Goal: Find specific page/section: Find specific page/section

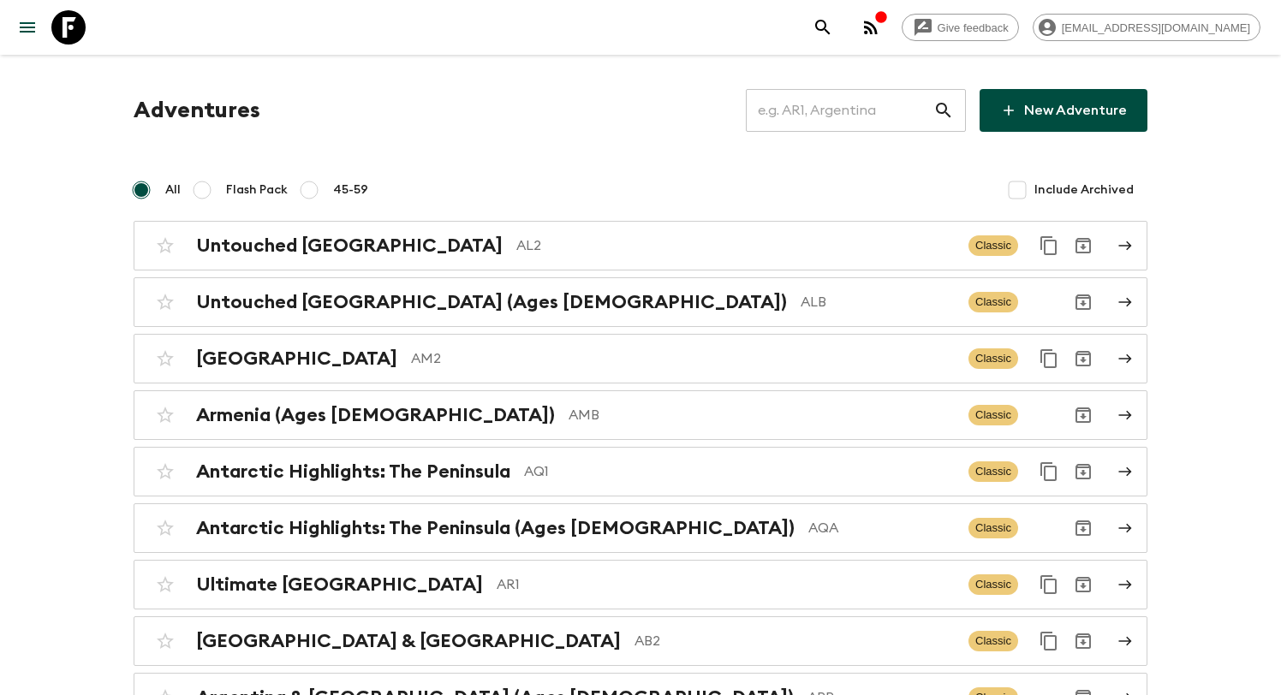
click at [823, 124] on input "text" at bounding box center [840, 110] width 188 height 48
click at [833, 24] on icon "search adventures" at bounding box center [823, 27] width 21 height 21
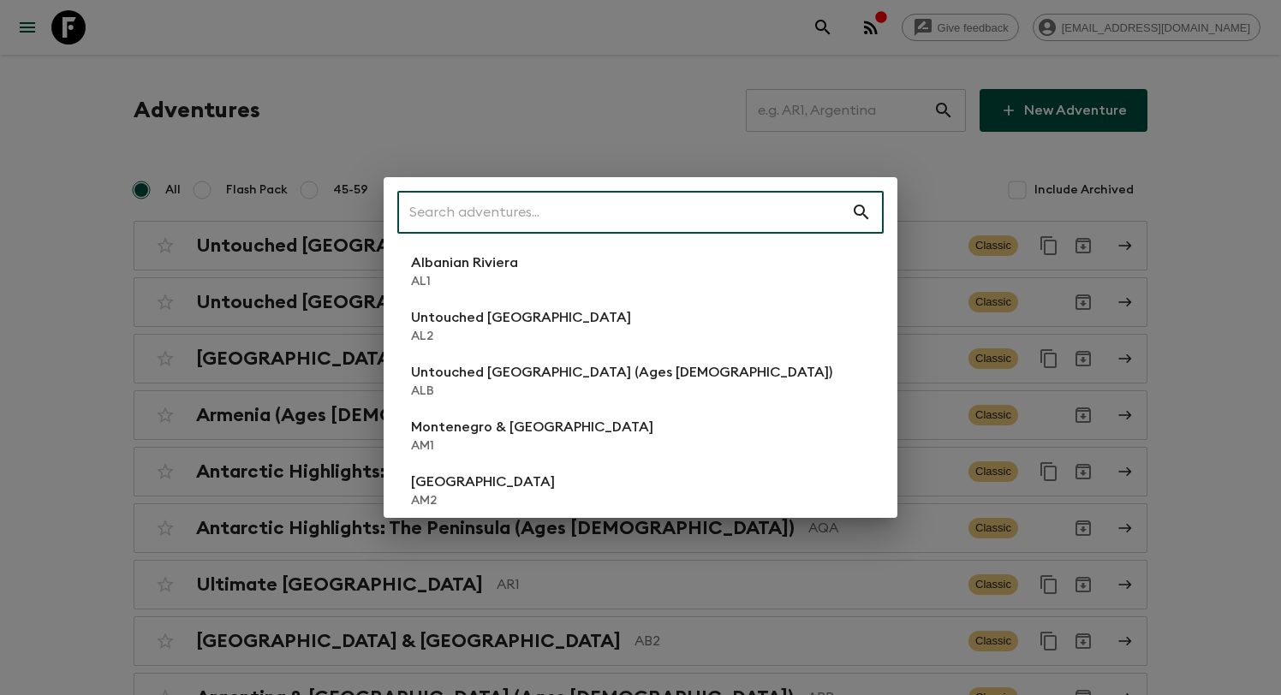
click at [754, 71] on div "​ Albanian Riviera [GEOGRAPHIC_DATA] Untouched [GEOGRAPHIC_DATA] [GEOGRAPHIC_DA…" at bounding box center [640, 347] width 1281 height 695
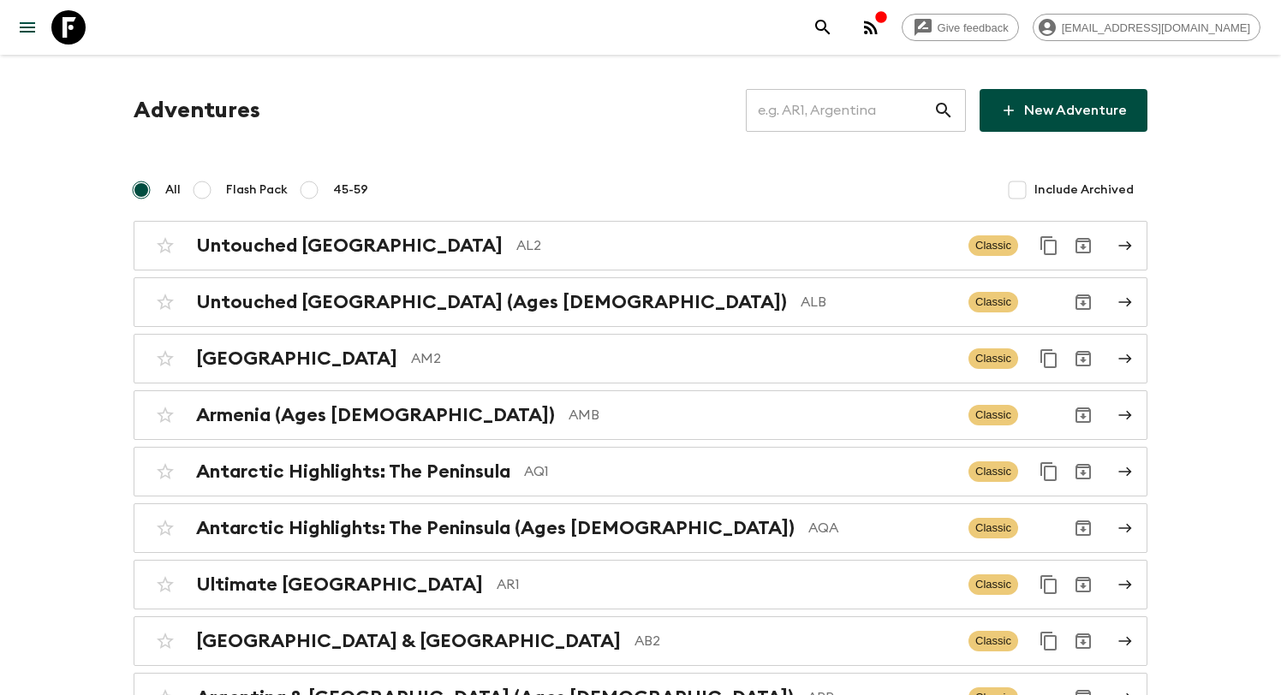
click at [833, 19] on icon "search adventures" at bounding box center [823, 27] width 21 height 21
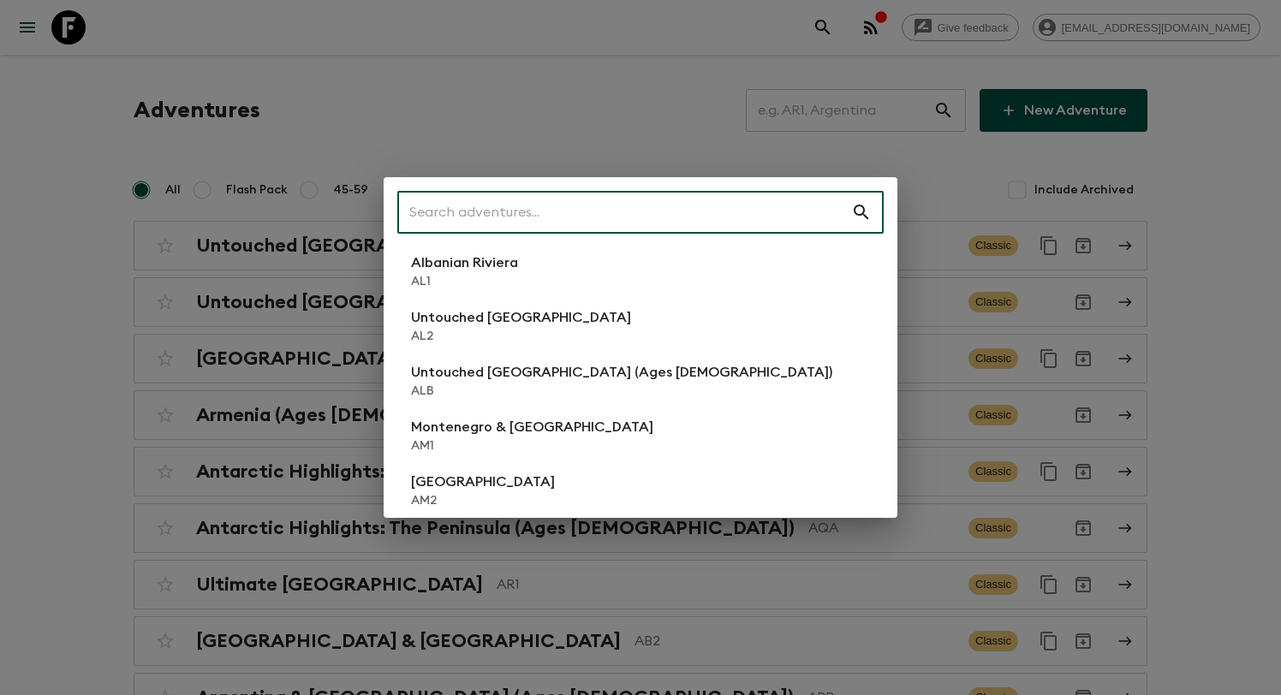
click at [820, 95] on div "​ Albanian Riviera [GEOGRAPHIC_DATA] Untouched [GEOGRAPHIC_DATA] [GEOGRAPHIC_DA…" at bounding box center [640, 347] width 1281 height 695
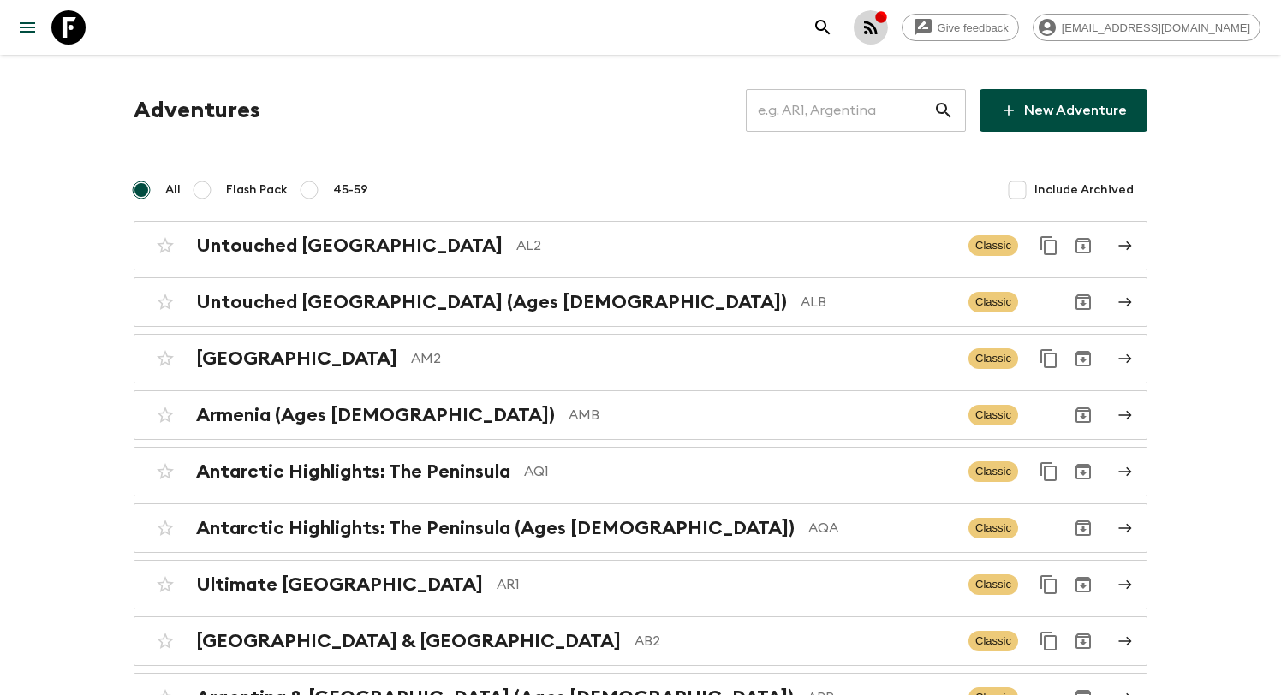
click at [886, 19] on icon "button" at bounding box center [880, 16] width 11 height 11
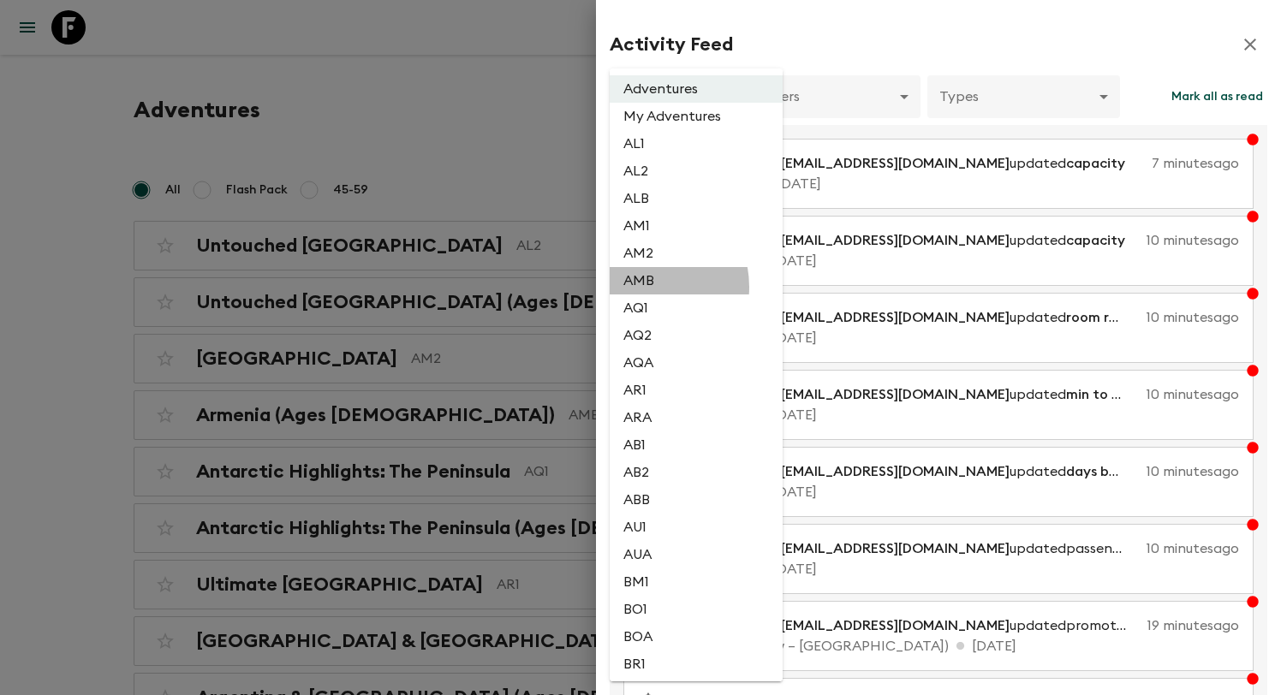
click at [641, 289] on li "AMB" at bounding box center [696, 280] width 173 height 27
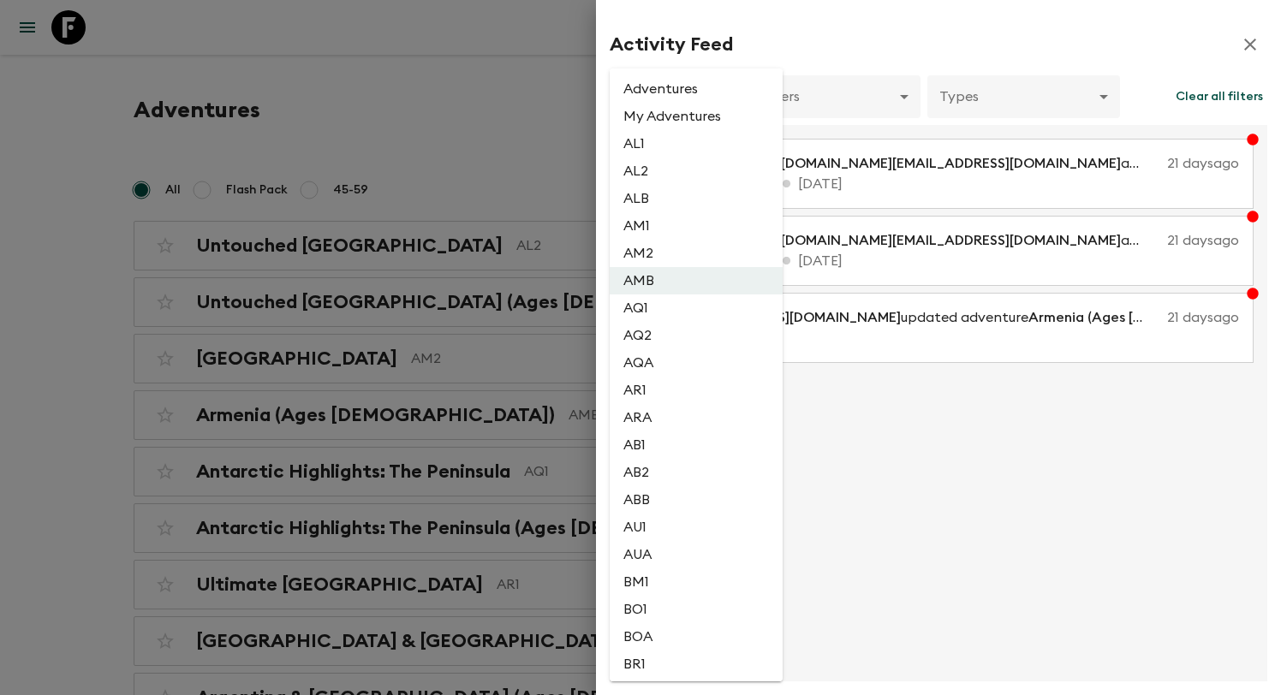
click at [854, 422] on div at bounding box center [640, 347] width 1281 height 695
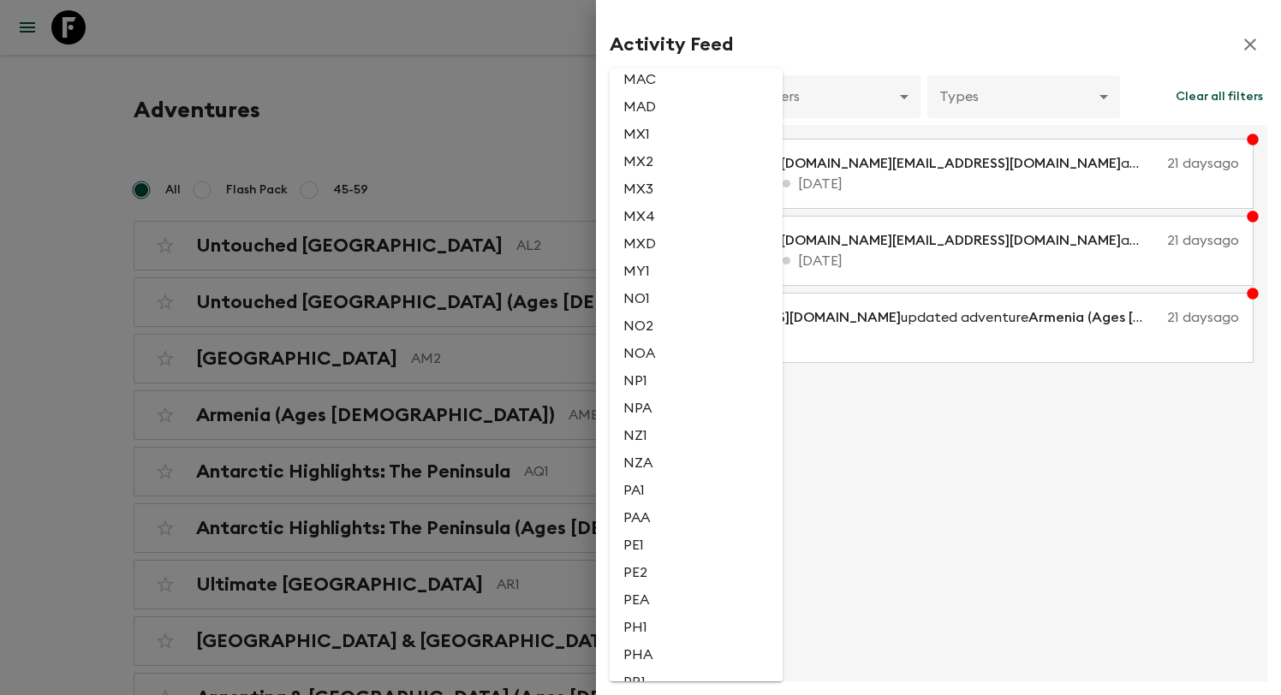
click at [673, 422] on li "NPA" at bounding box center [696, 408] width 173 height 27
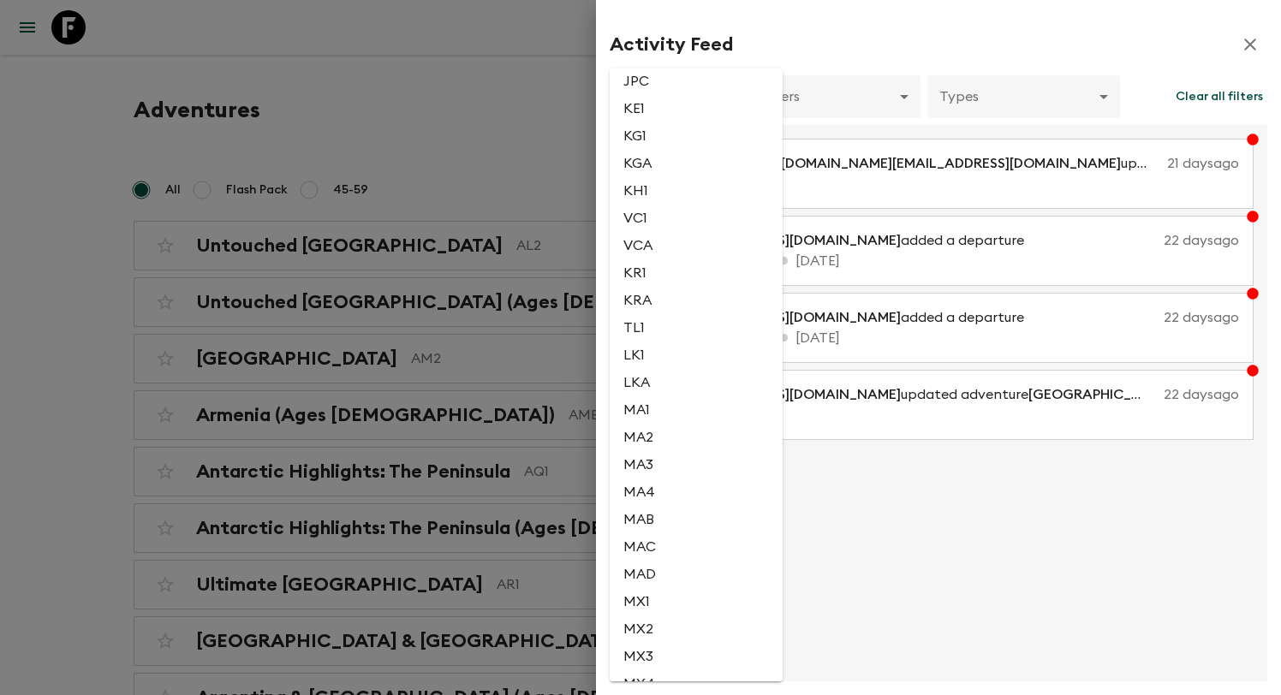
scroll to position [2549, 0]
click at [639, 211] on li "KGA" at bounding box center [696, 197] width 173 height 27
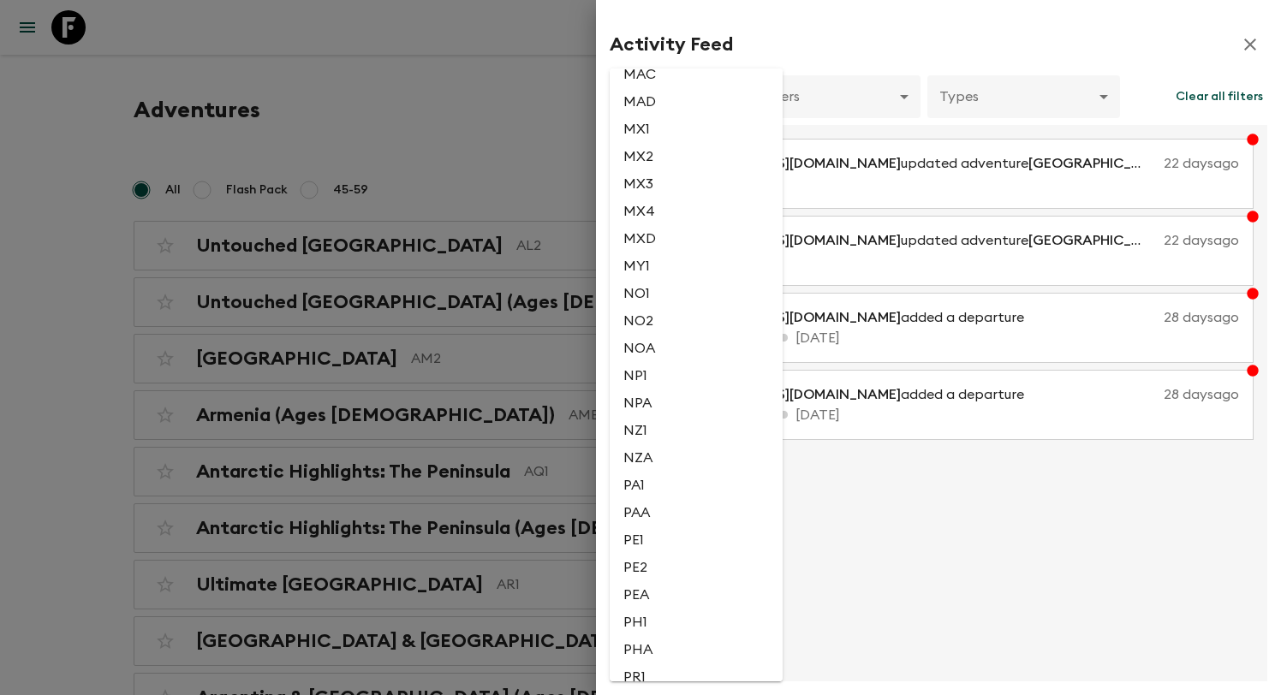
scroll to position [3049, 0]
click at [647, 396] on li "NP1" at bounding box center [696, 382] width 173 height 27
type input "b59cdada-f951-4d79-80d6-57af6bc7e229"
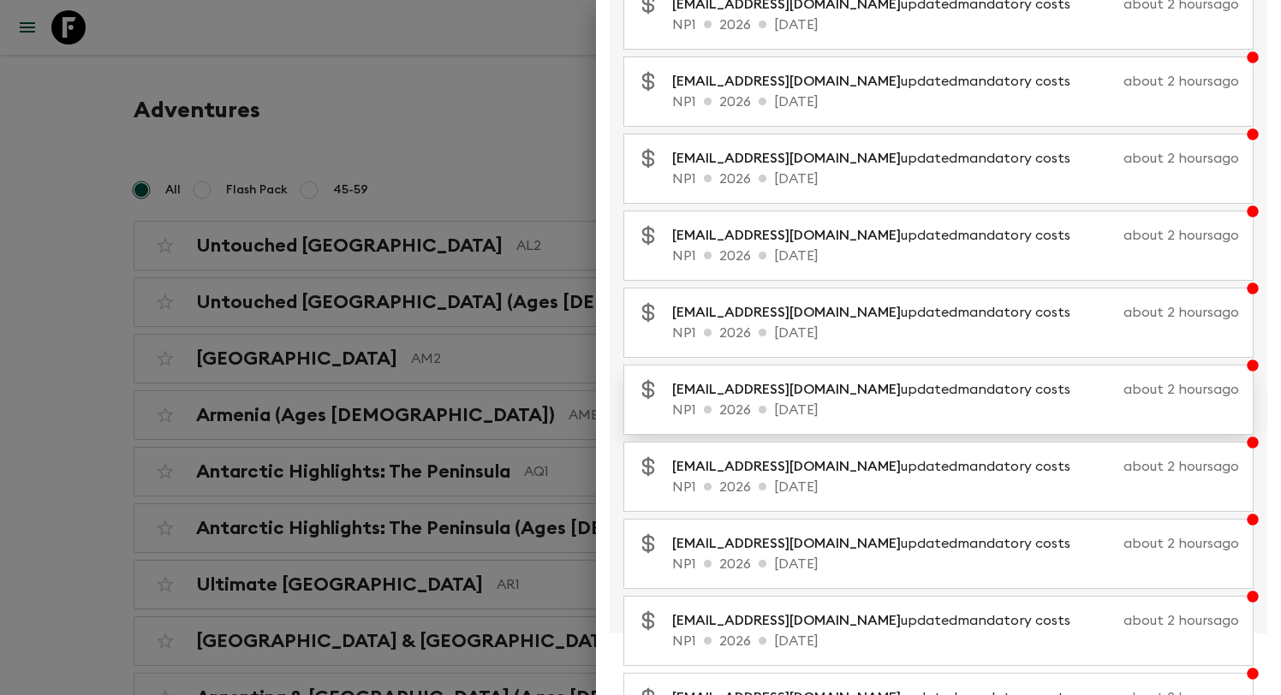
scroll to position [179, 0]
